Goal: Find contact information: Find contact information

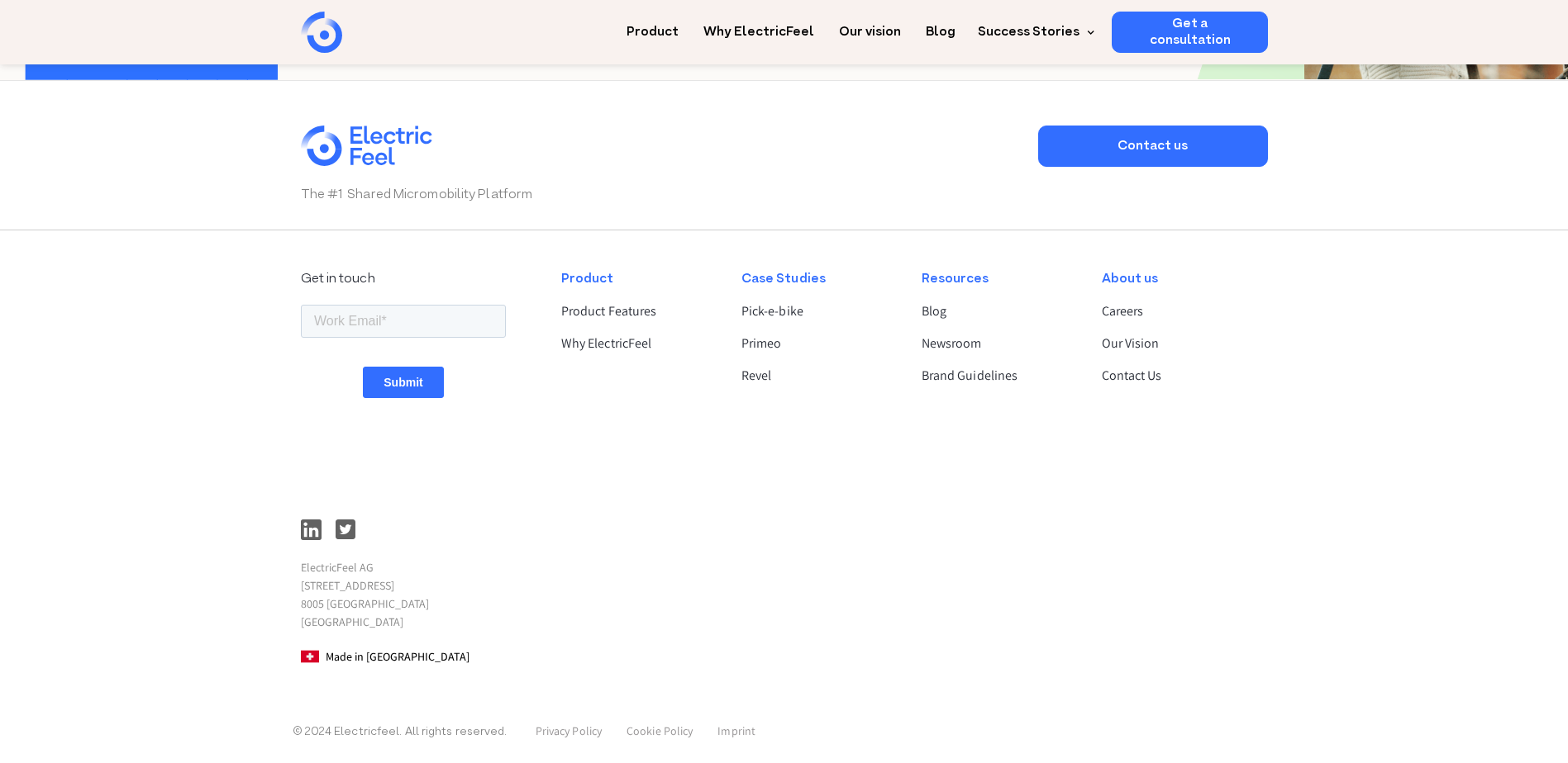
scroll to position [4332, 0]
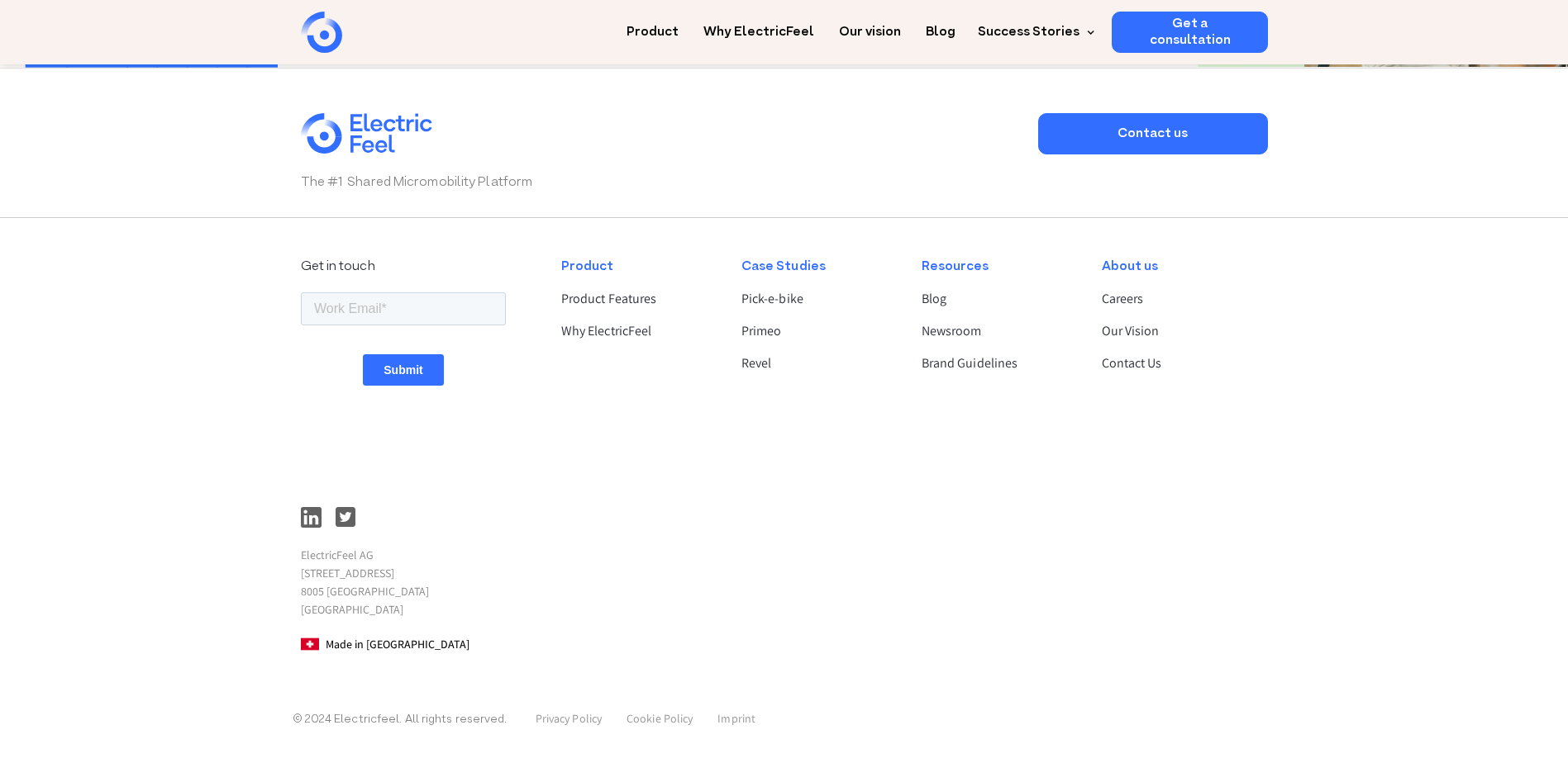
click at [331, 557] on p "ElectricFeel AG [STREET_ADDRESS]" at bounding box center [402, 583] width 205 height 73
click at [334, 557] on p "ElectricFeel AG [STREET_ADDRESS]" at bounding box center [402, 583] width 205 height 73
click at [332, 557] on p "ElectricFeel AG [STREET_ADDRESS]" at bounding box center [402, 583] width 205 height 73
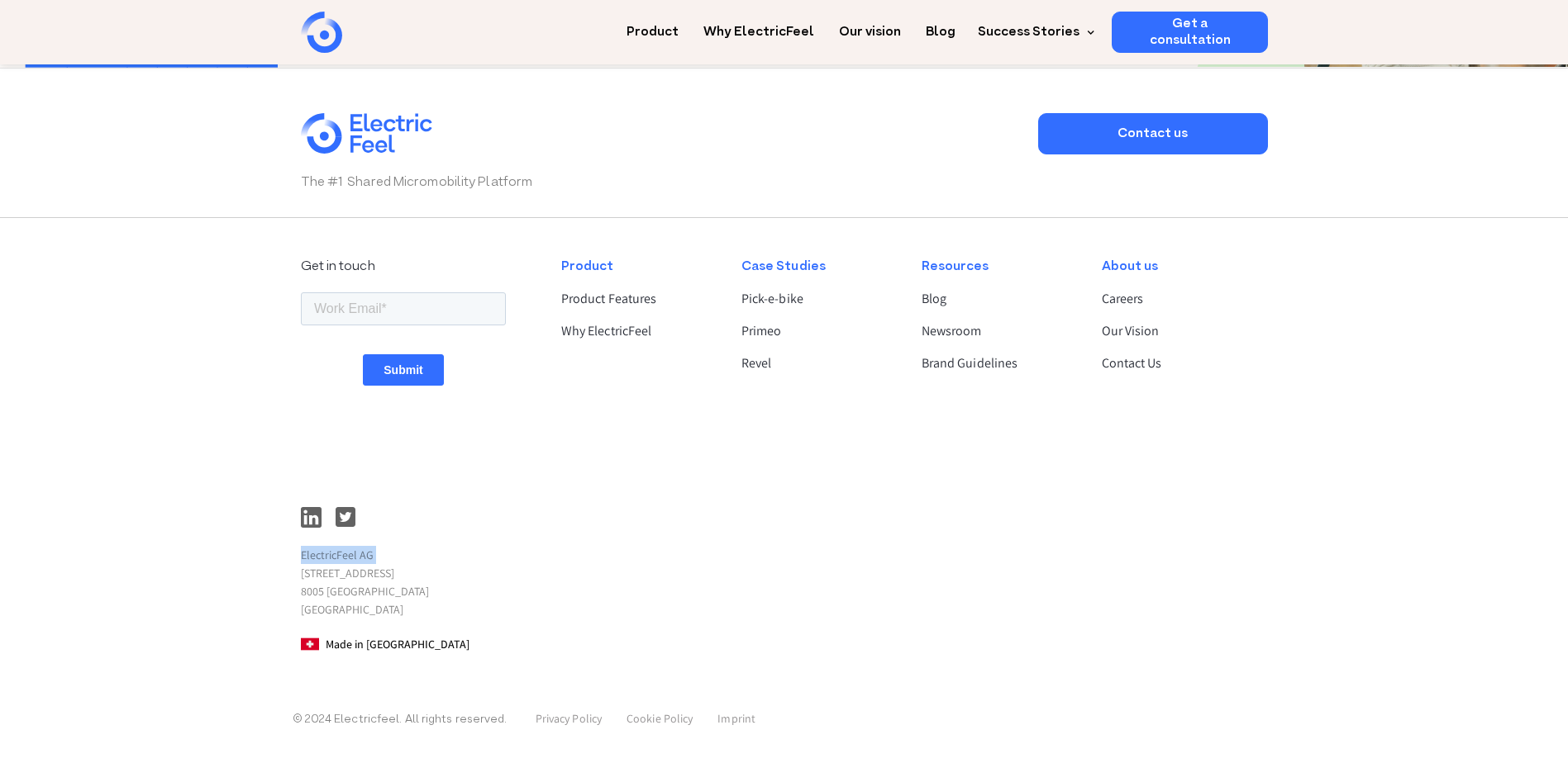
click at [332, 557] on p "ElectricFeel AG [STREET_ADDRESS]" at bounding box center [402, 583] width 205 height 73
drag, startPoint x: 332, startPoint y: 557, endPoint x: 360, endPoint y: 577, distance: 34.4
click at [360, 577] on p "ElectricFeel AG [STREET_ADDRESS]" at bounding box center [402, 583] width 205 height 73
drag, startPoint x: 360, startPoint y: 577, endPoint x: 327, endPoint y: 555, distance: 39.7
click at [327, 555] on p "ElectricFeel AG [STREET_ADDRESS]" at bounding box center [402, 583] width 205 height 73
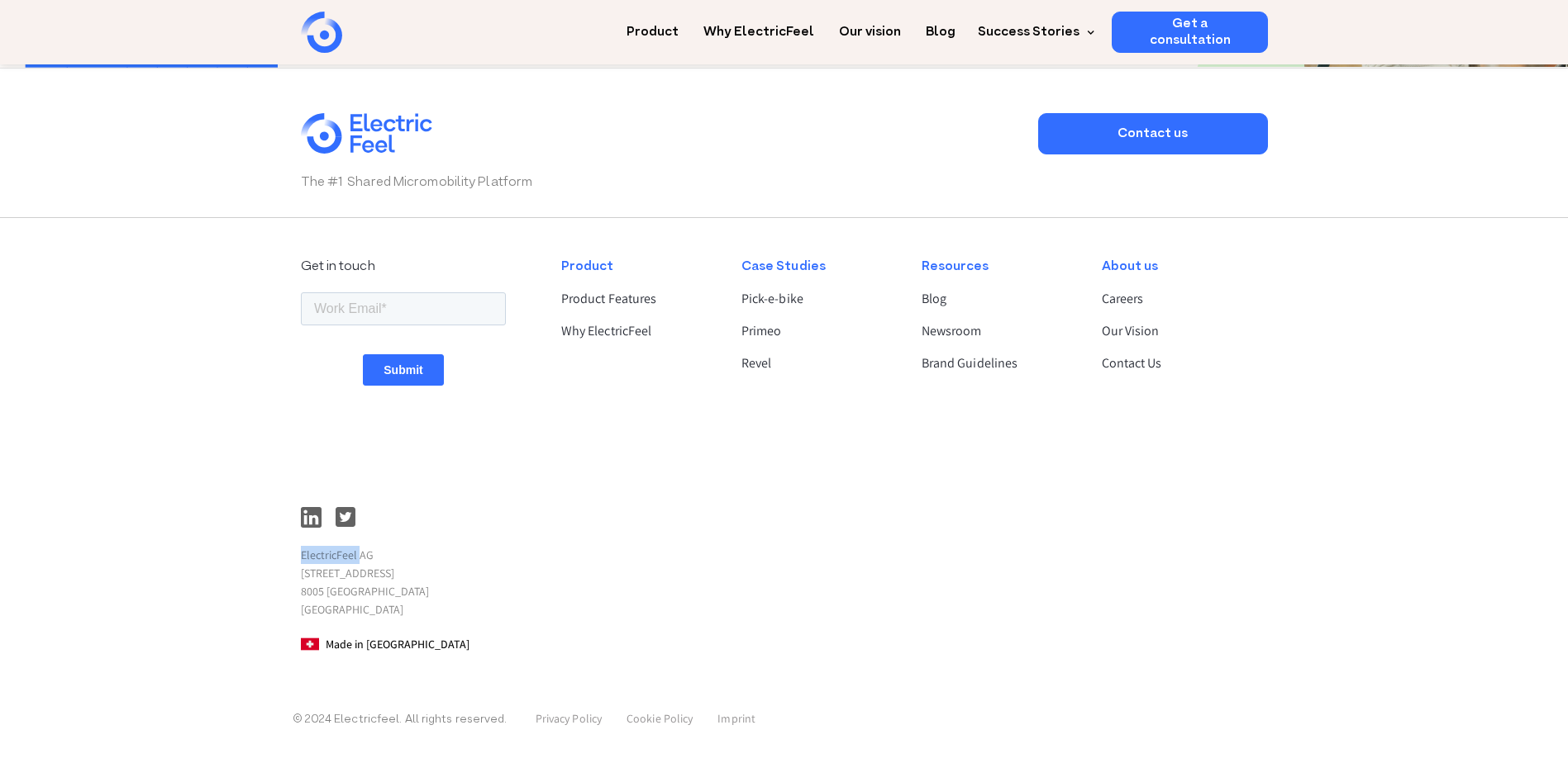
click at [327, 554] on p "ElectricFeel AG [STREET_ADDRESS]" at bounding box center [402, 583] width 205 height 73
copy p "ElectricFeel"
